Goal: Information Seeking & Learning: Learn about a topic

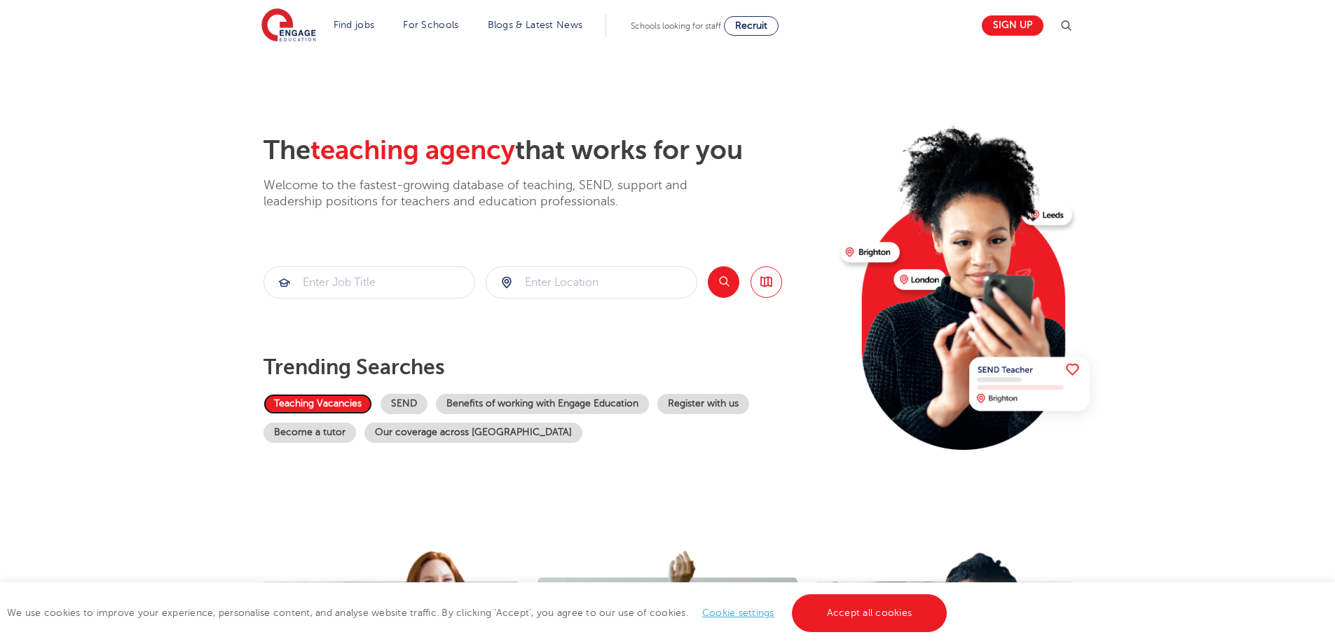
click at [327, 403] on link "Teaching Vacancies" at bounding box center [318, 404] width 109 height 20
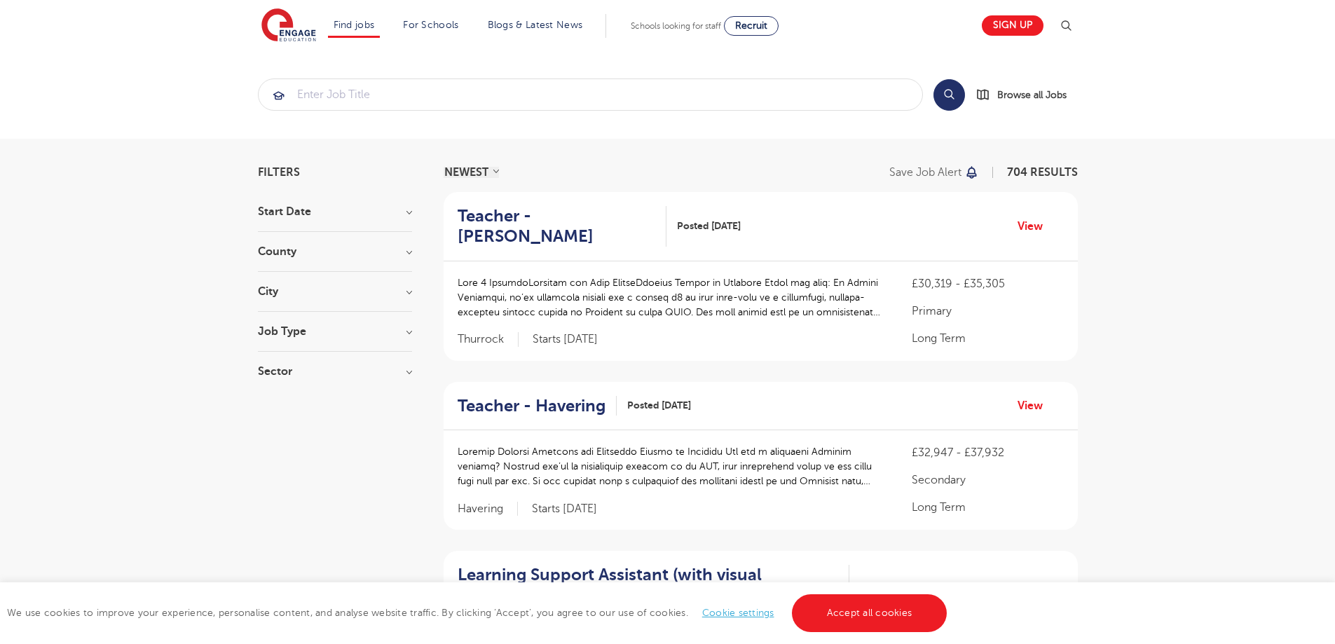
drag, startPoint x: 1331, startPoint y: 122, endPoint x: 1345, endPoint y: 92, distance: 33.2
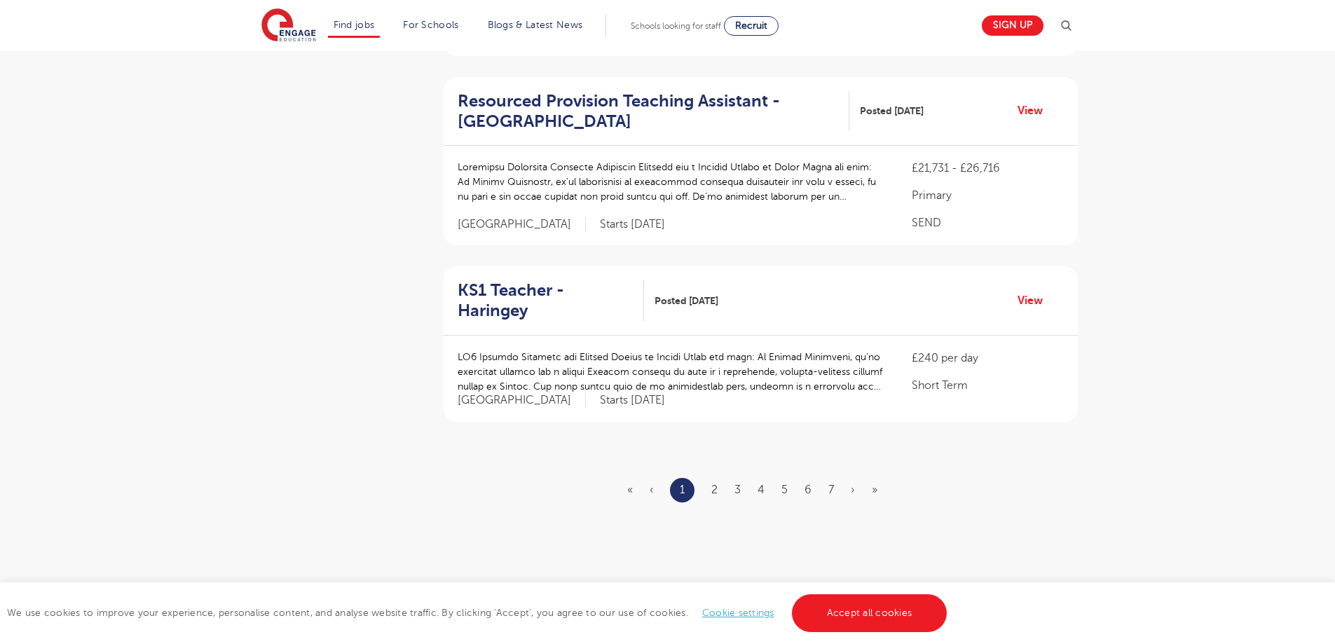
scroll to position [1881, 0]
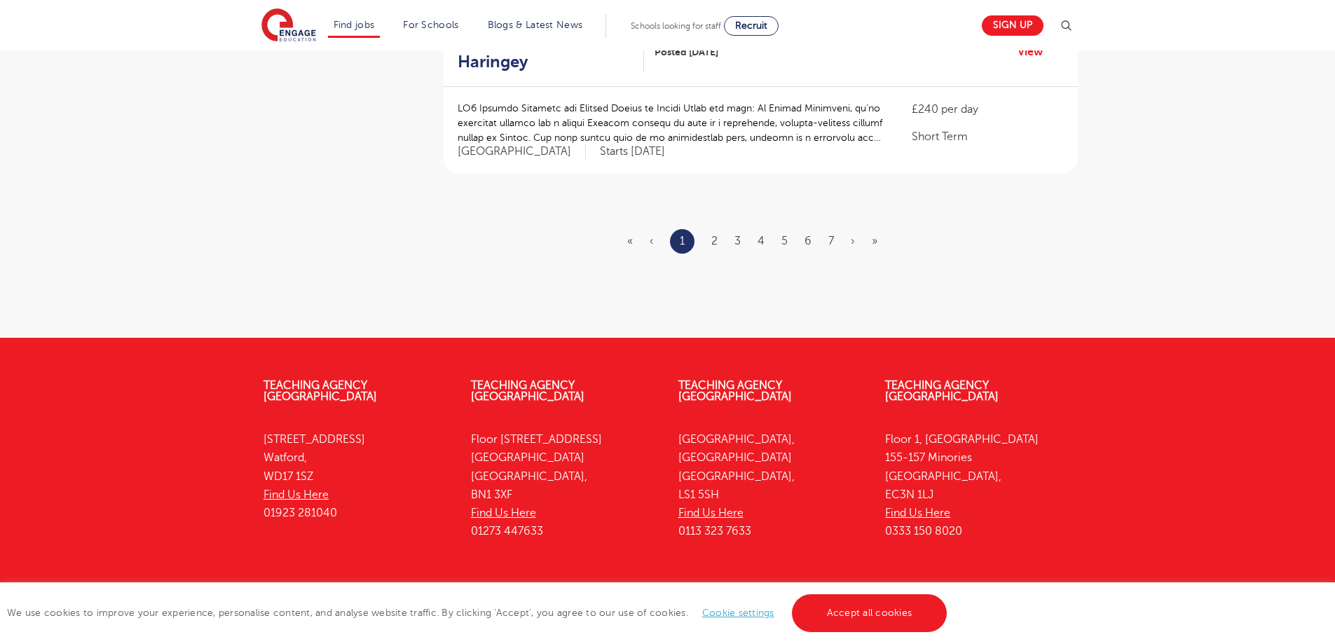
click at [709, 229] on ul "« ‹ 1 2 3 4 5 6 7 › »" at bounding box center [760, 241] width 267 height 25
click at [712, 235] on link "2" at bounding box center [715, 241] width 6 height 13
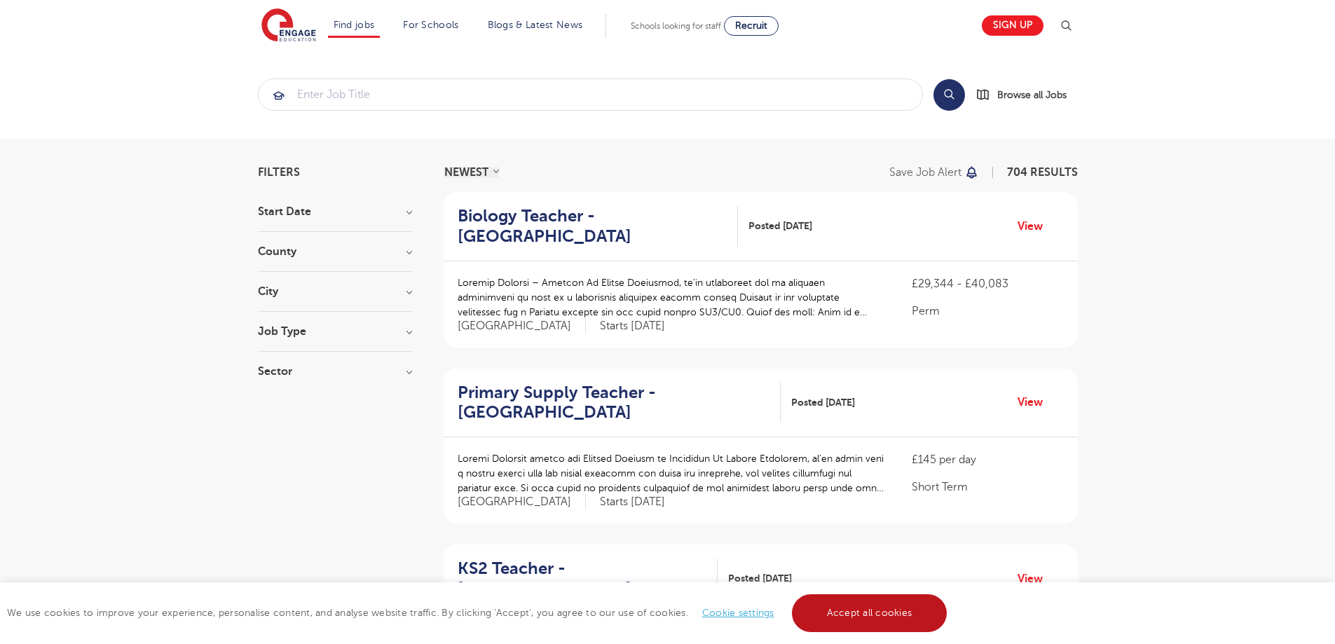
click at [888, 605] on link "Accept all cookies" at bounding box center [870, 613] width 156 height 38
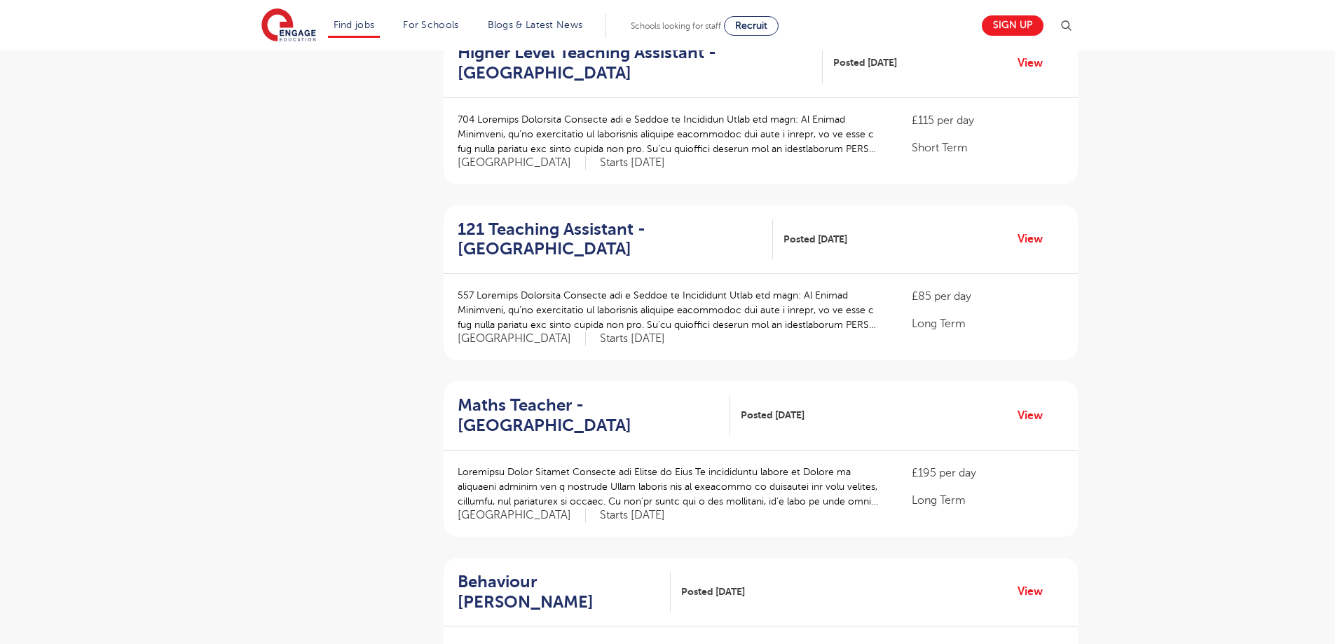
scroll to position [1042, 0]
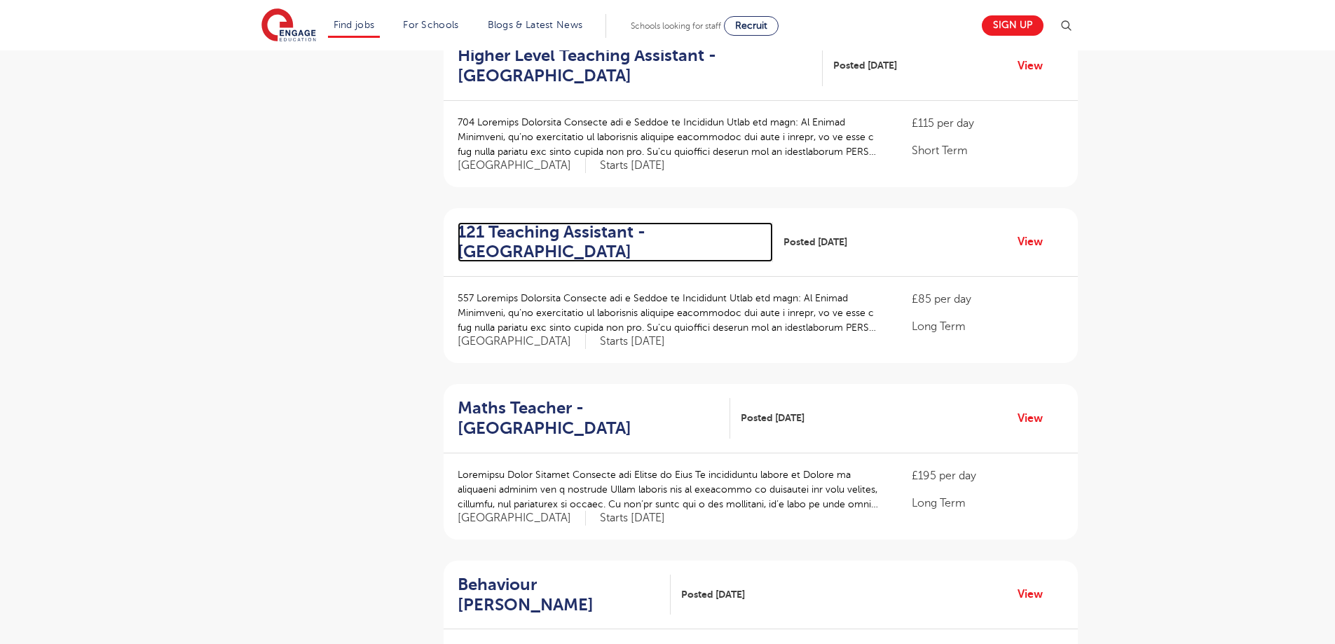
click at [506, 245] on h2 "121 Teaching Assistant - [GEOGRAPHIC_DATA]" at bounding box center [610, 242] width 305 height 41
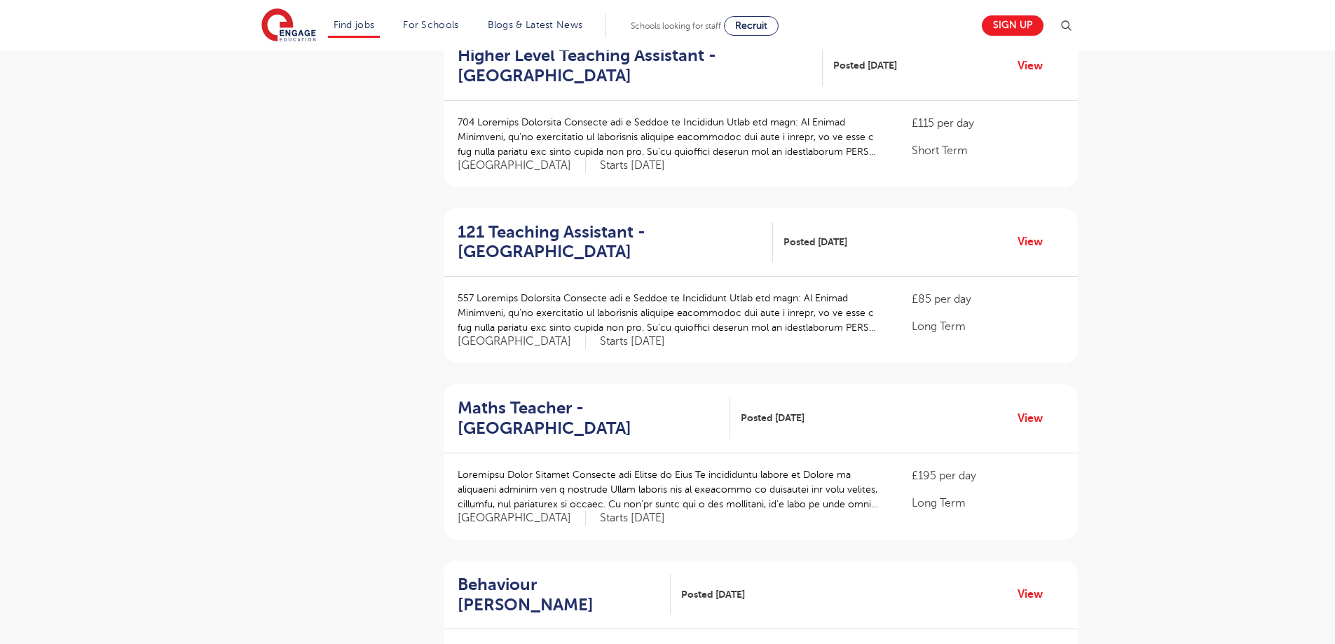
scroll to position [1802, 0]
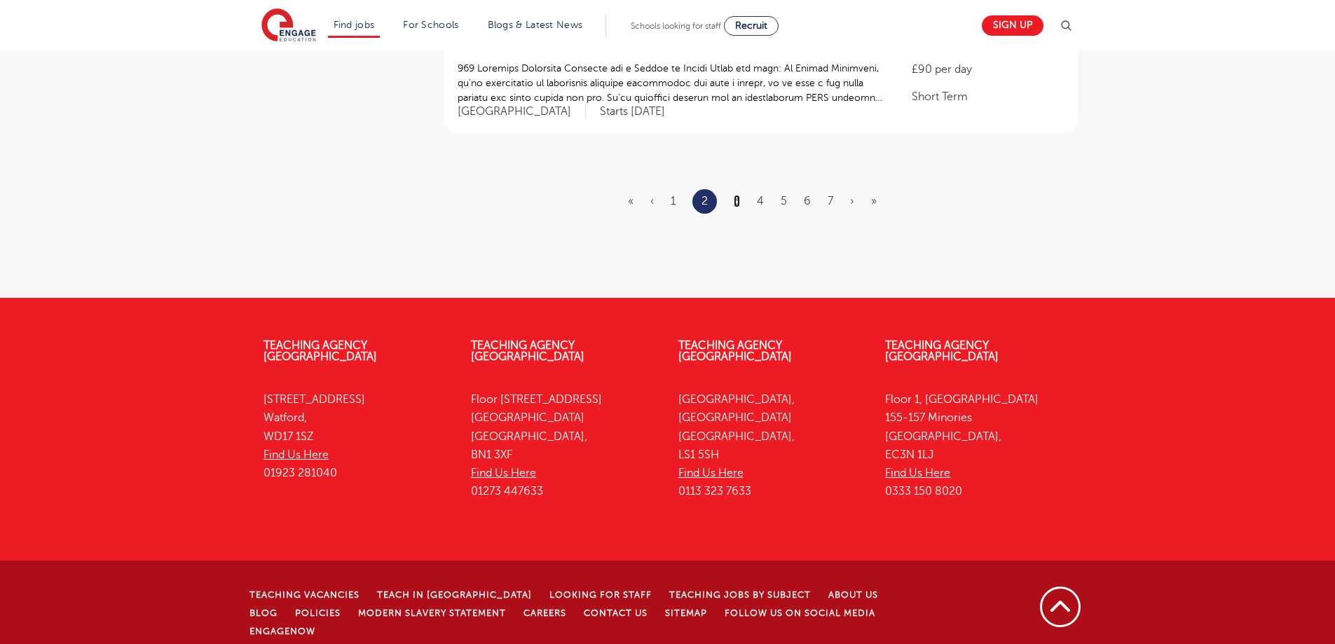
click at [738, 200] on link "3" at bounding box center [737, 201] width 6 height 13
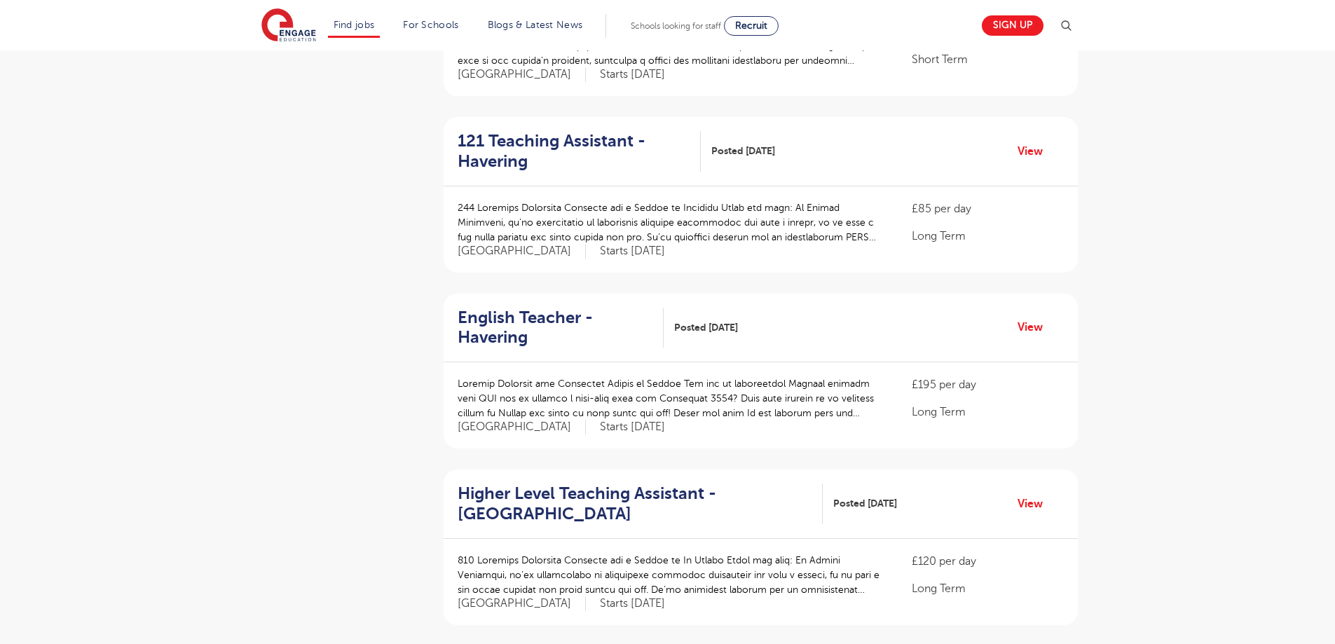
scroll to position [893, 0]
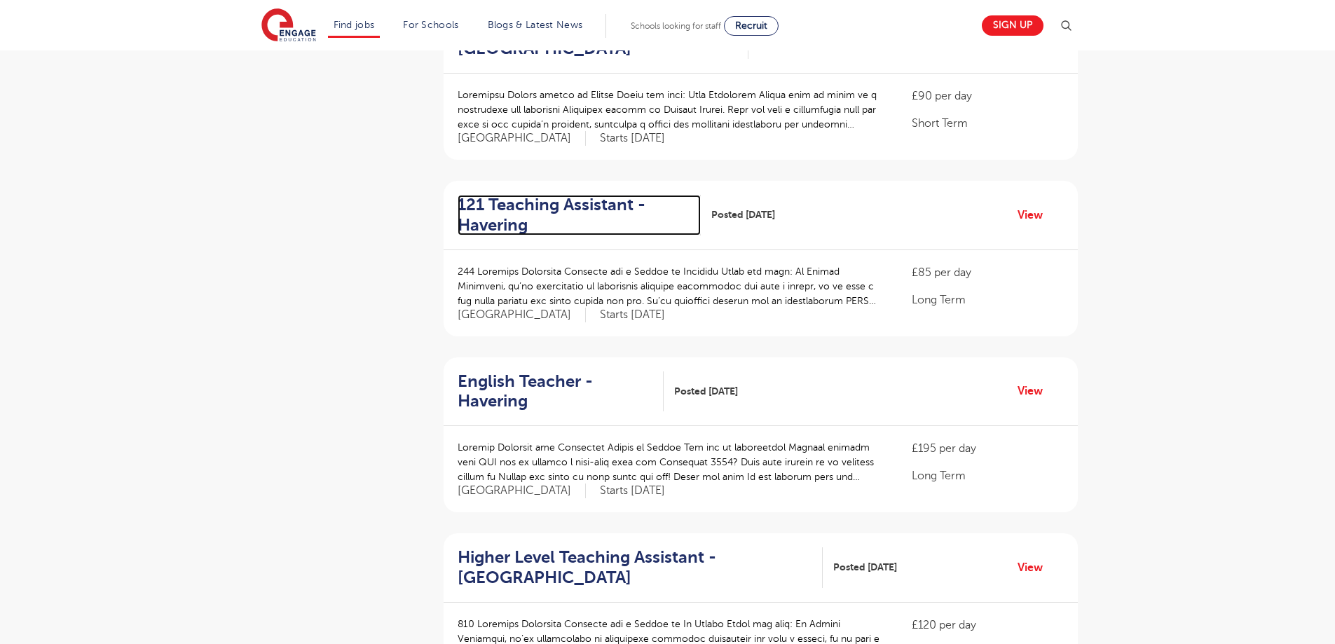
click at [539, 195] on h2 "121 Teaching Assistant - Havering" at bounding box center [574, 215] width 232 height 41
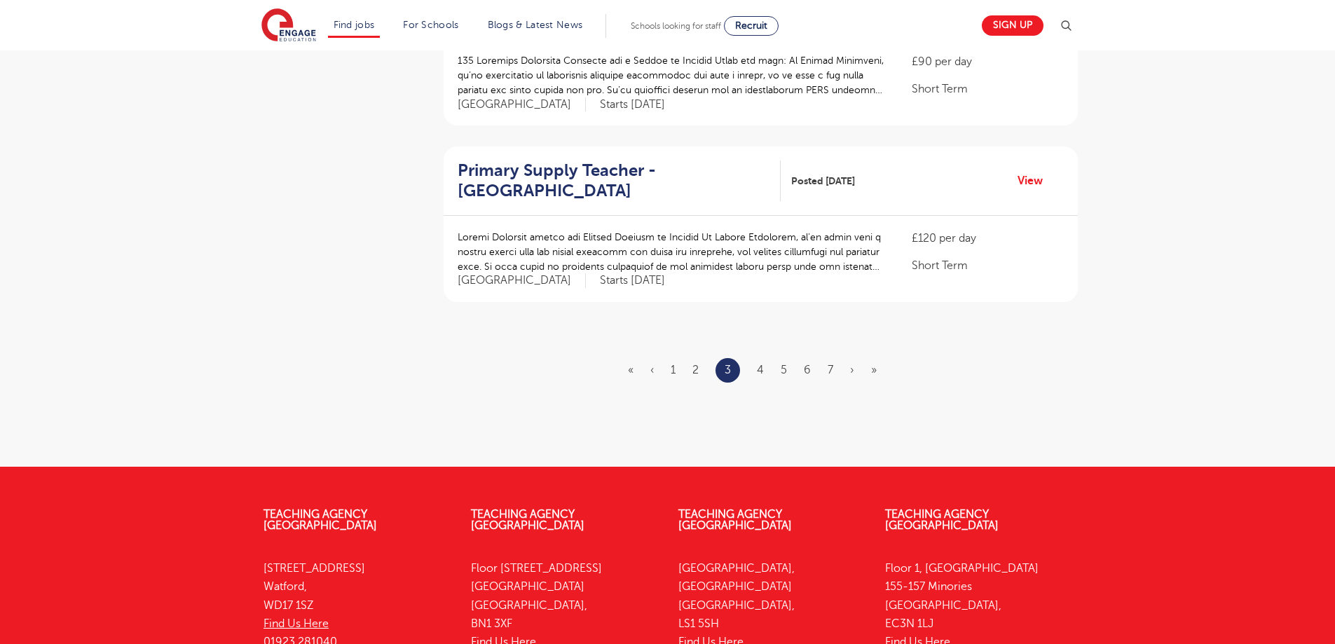
scroll to position [1641, 0]
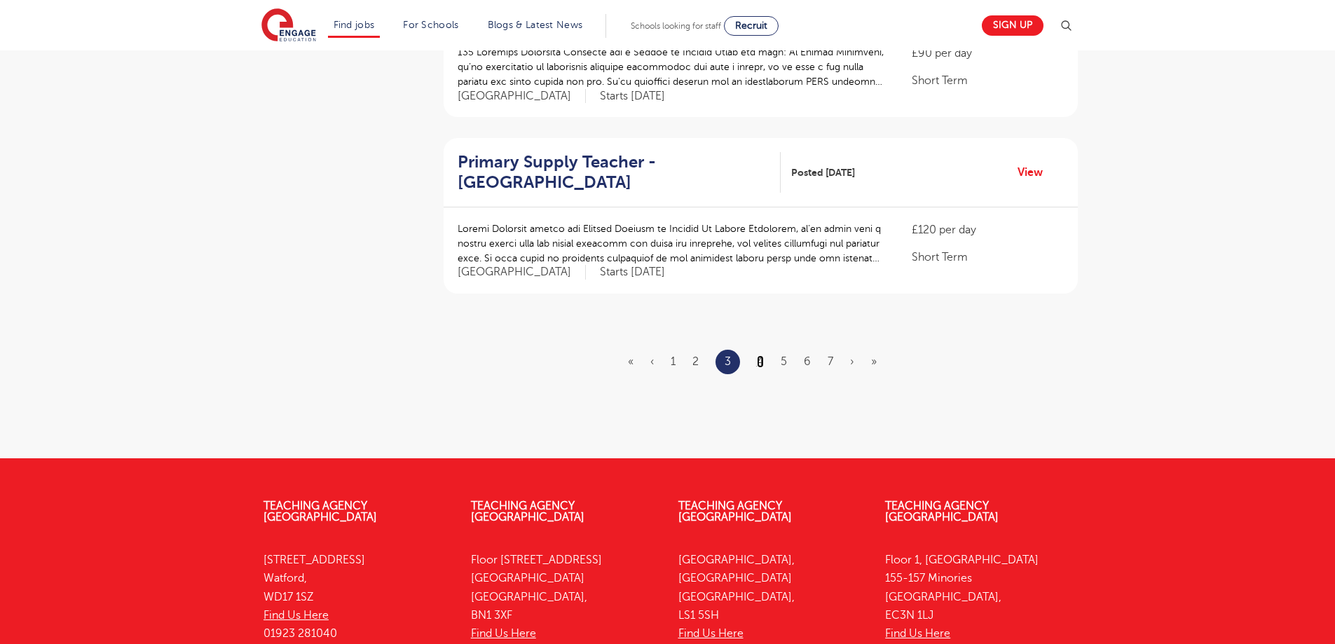
click at [761, 355] on link "4" at bounding box center [760, 361] width 7 height 13
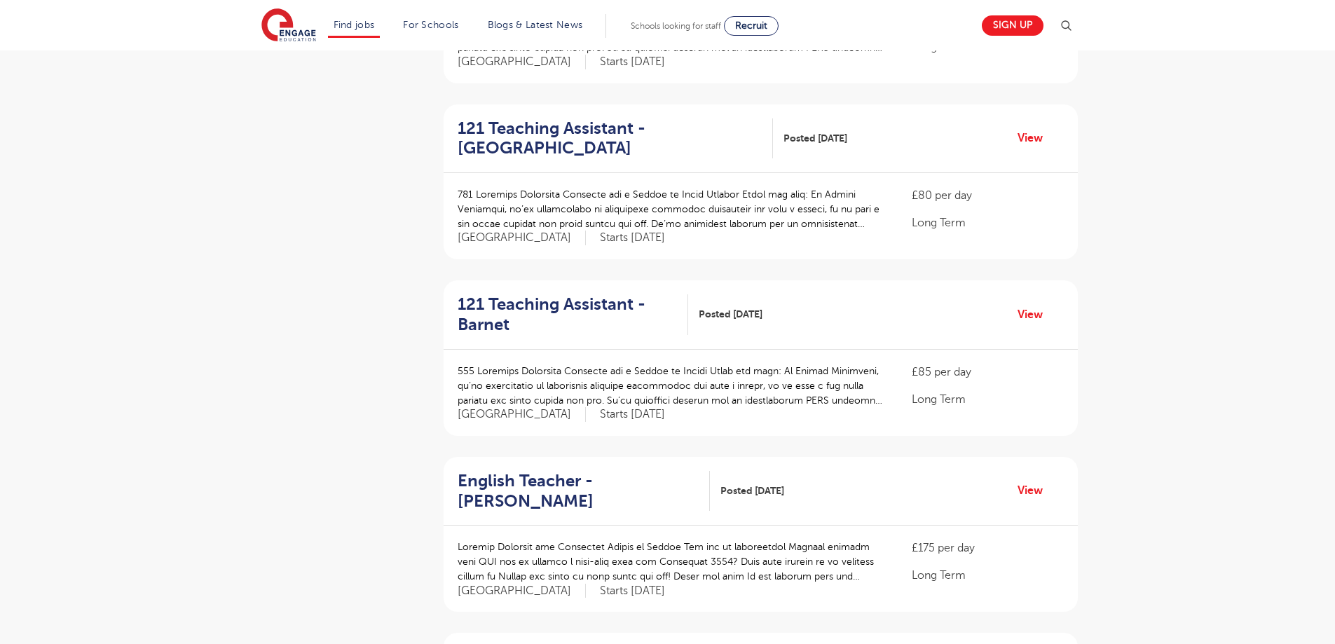
scroll to position [1762, 0]
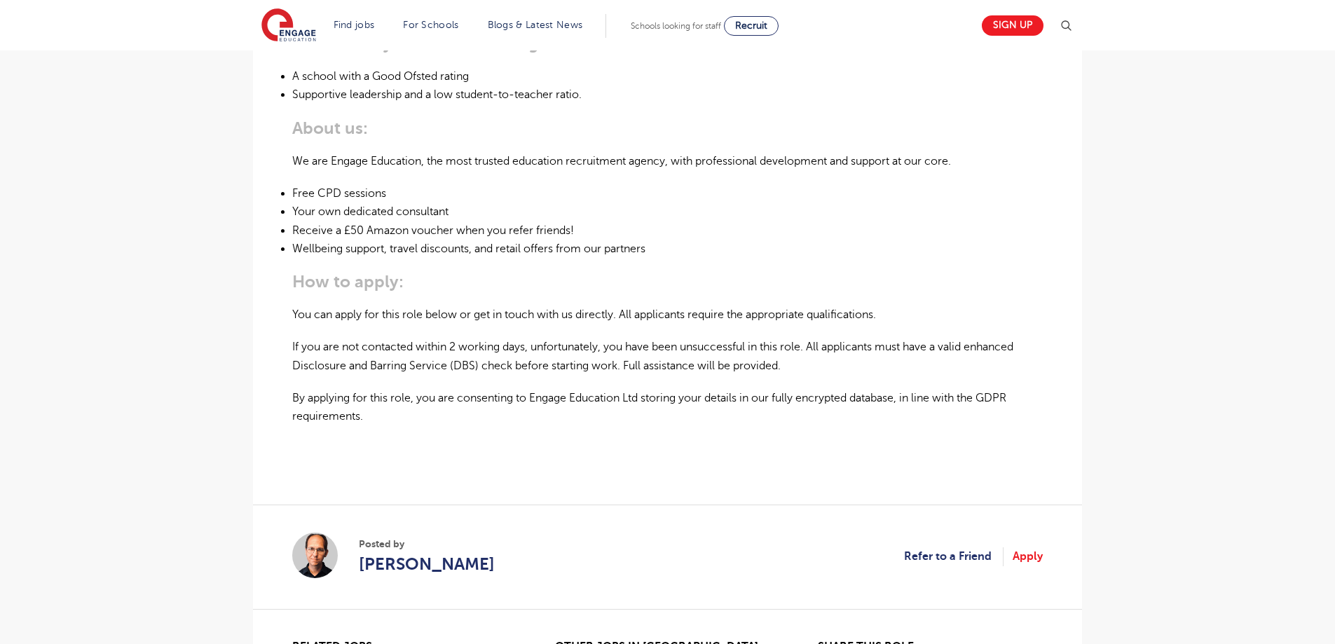
scroll to position [812, 0]
